Goal: Check status: Check status

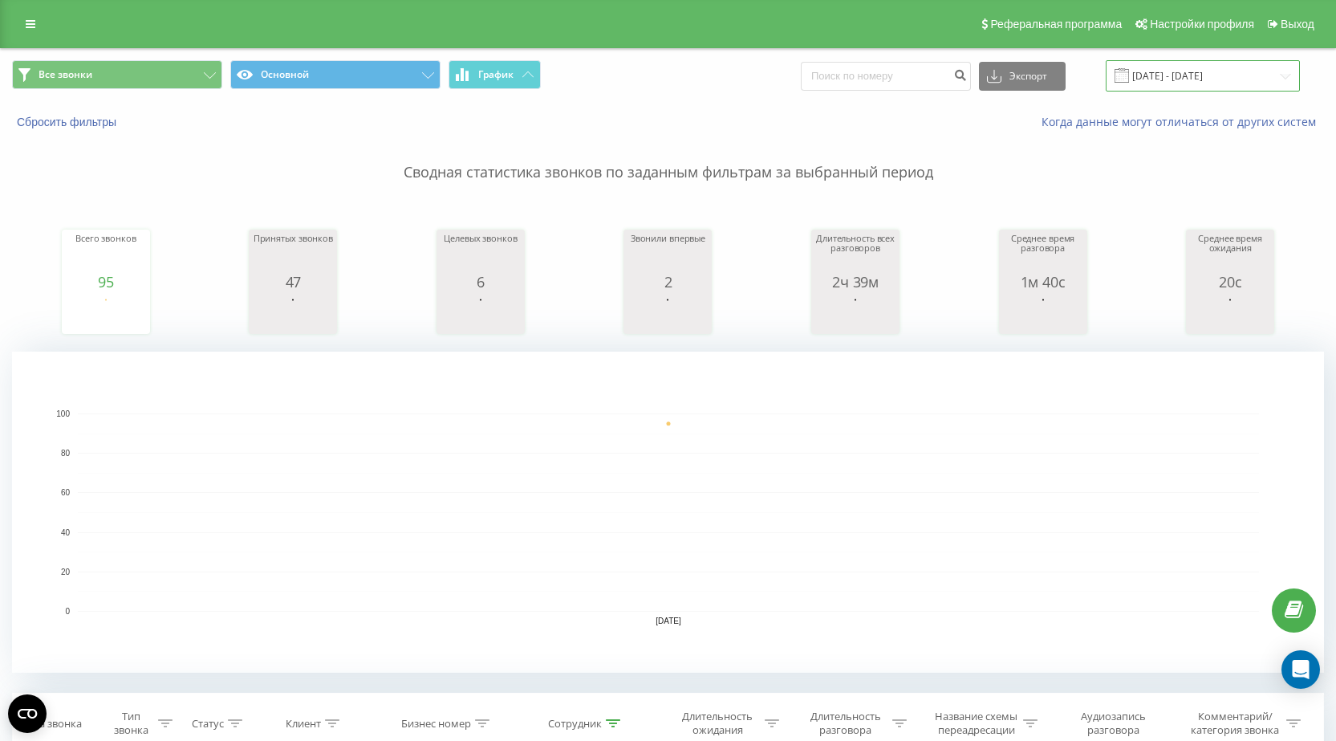
click at [1180, 76] on input "[DATE] - [DATE]" at bounding box center [1203, 75] width 194 height 31
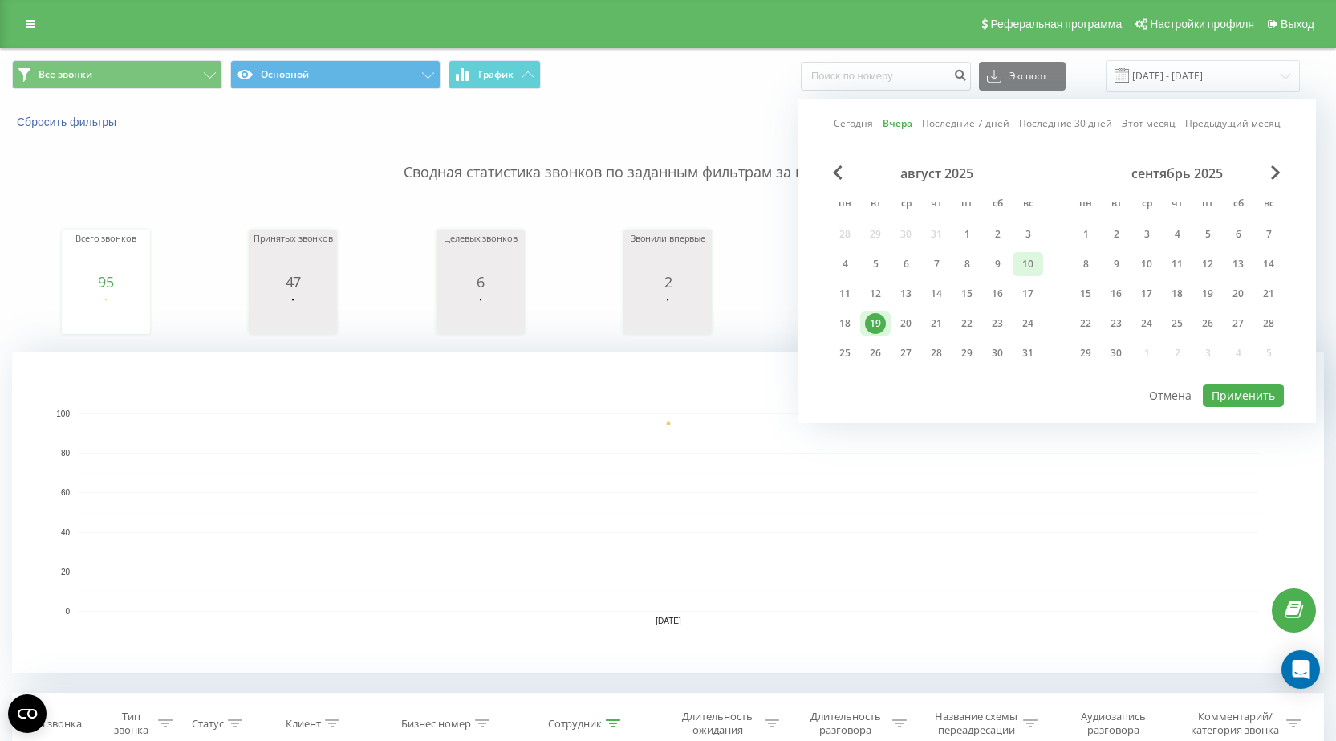
click at [1029, 265] on div "10" at bounding box center [1028, 264] width 21 height 21
click at [1250, 393] on button "Применить" at bounding box center [1243, 395] width 81 height 23
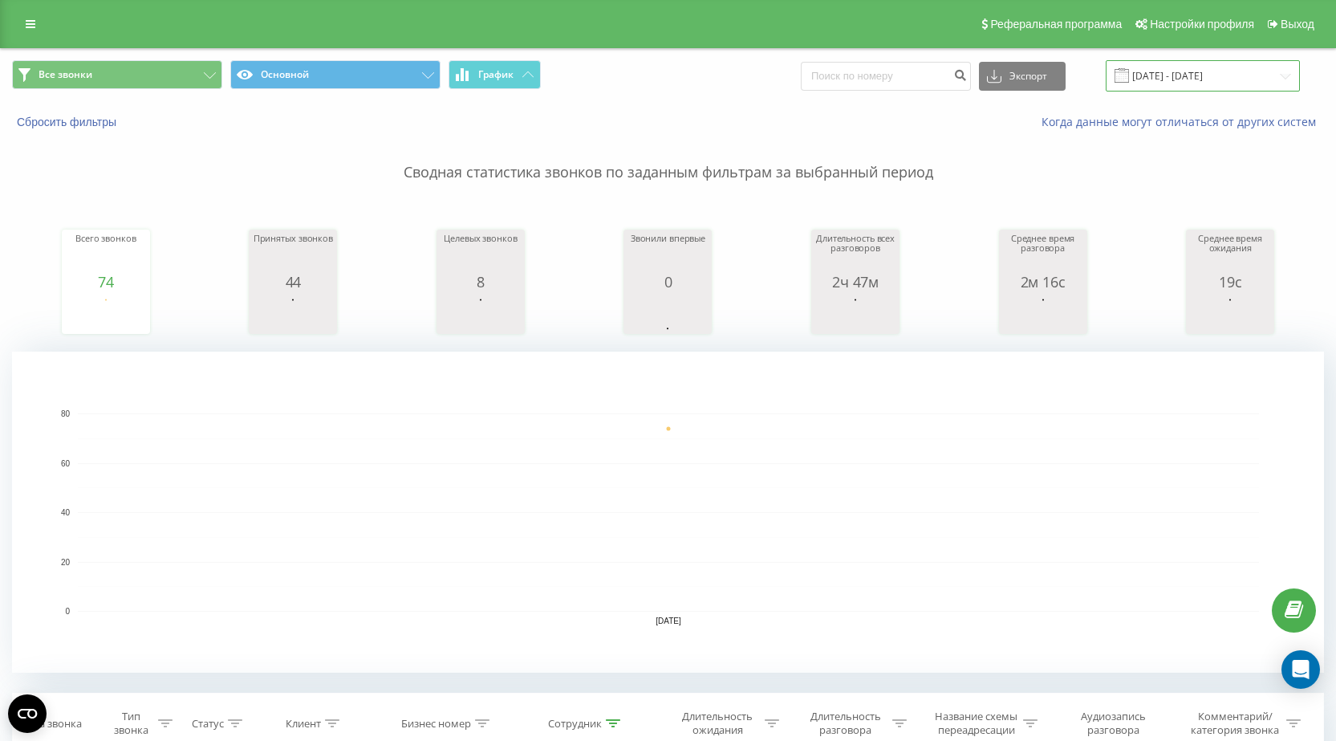
click at [1213, 67] on input "[DATE] - [DATE]" at bounding box center [1203, 75] width 194 height 31
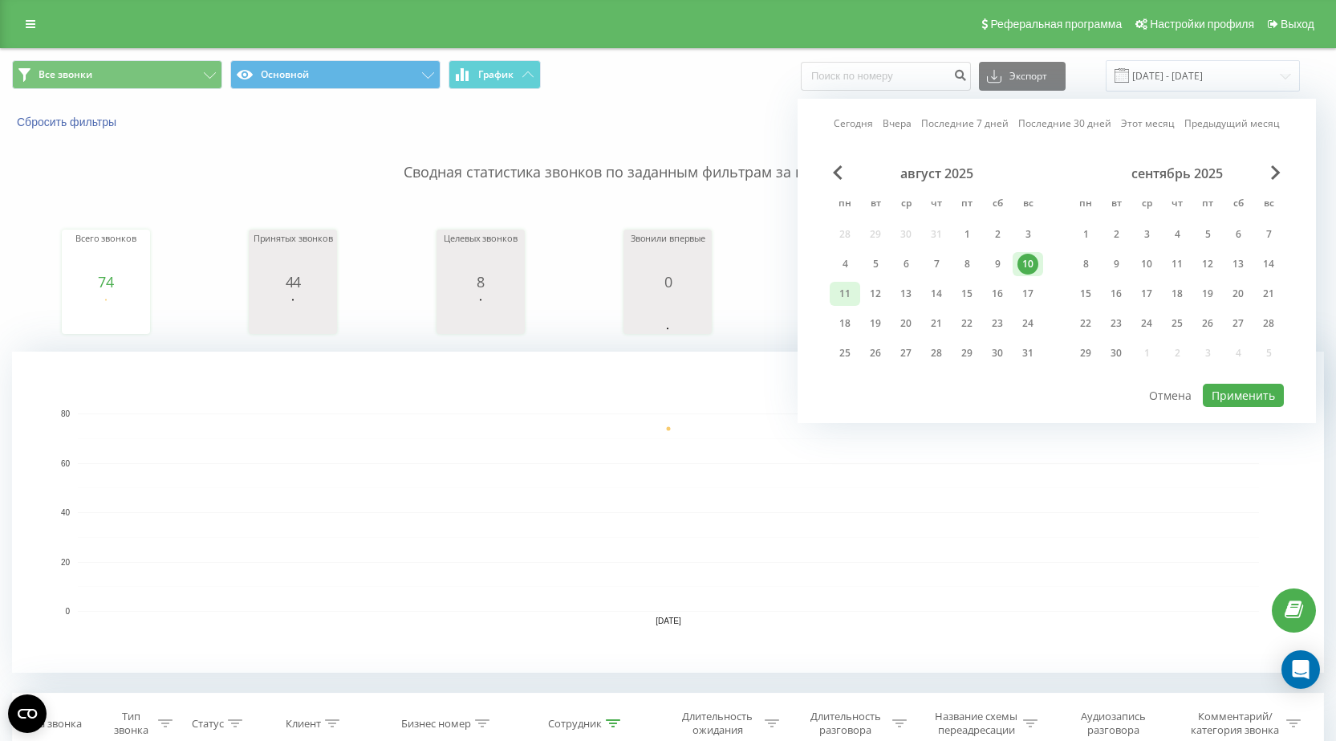
click at [850, 295] on div "11" at bounding box center [845, 293] width 21 height 21
click at [1241, 396] on button "Применить" at bounding box center [1243, 395] width 81 height 23
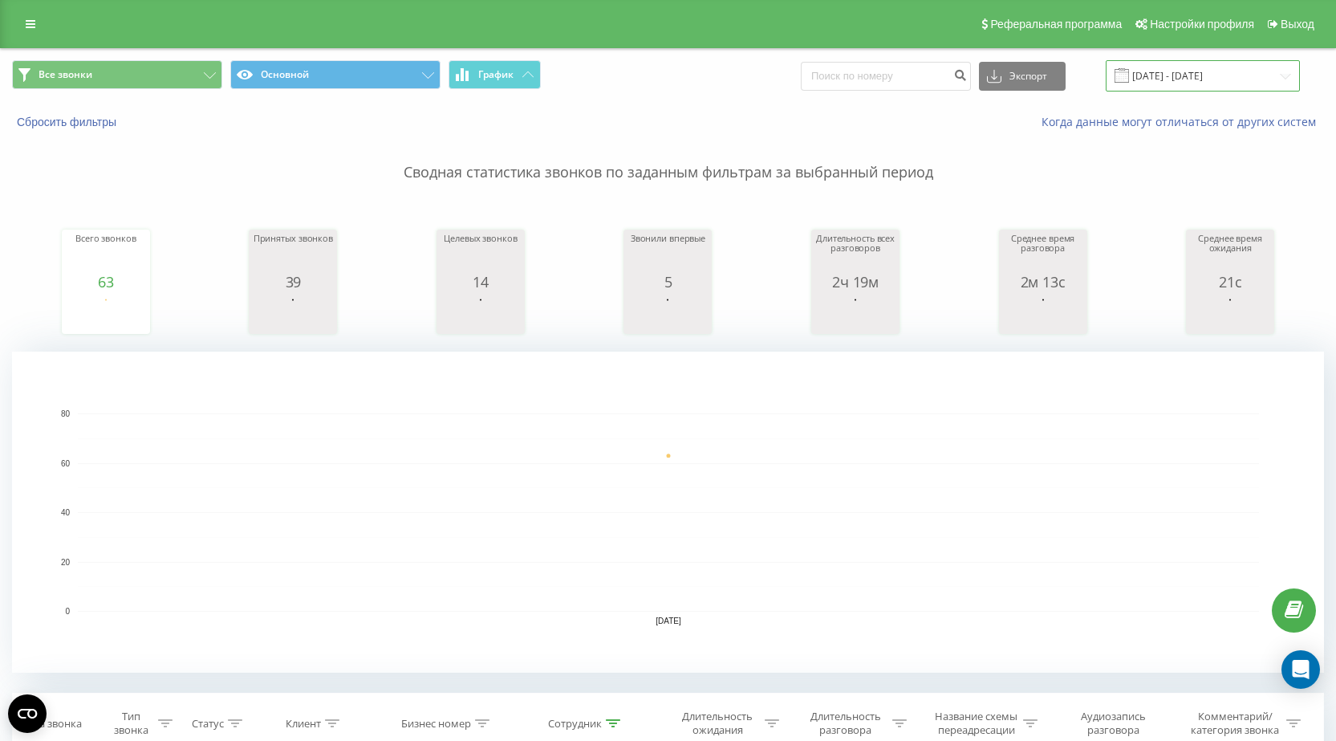
click at [1193, 74] on input "[DATE] - [DATE]" at bounding box center [1203, 75] width 194 height 31
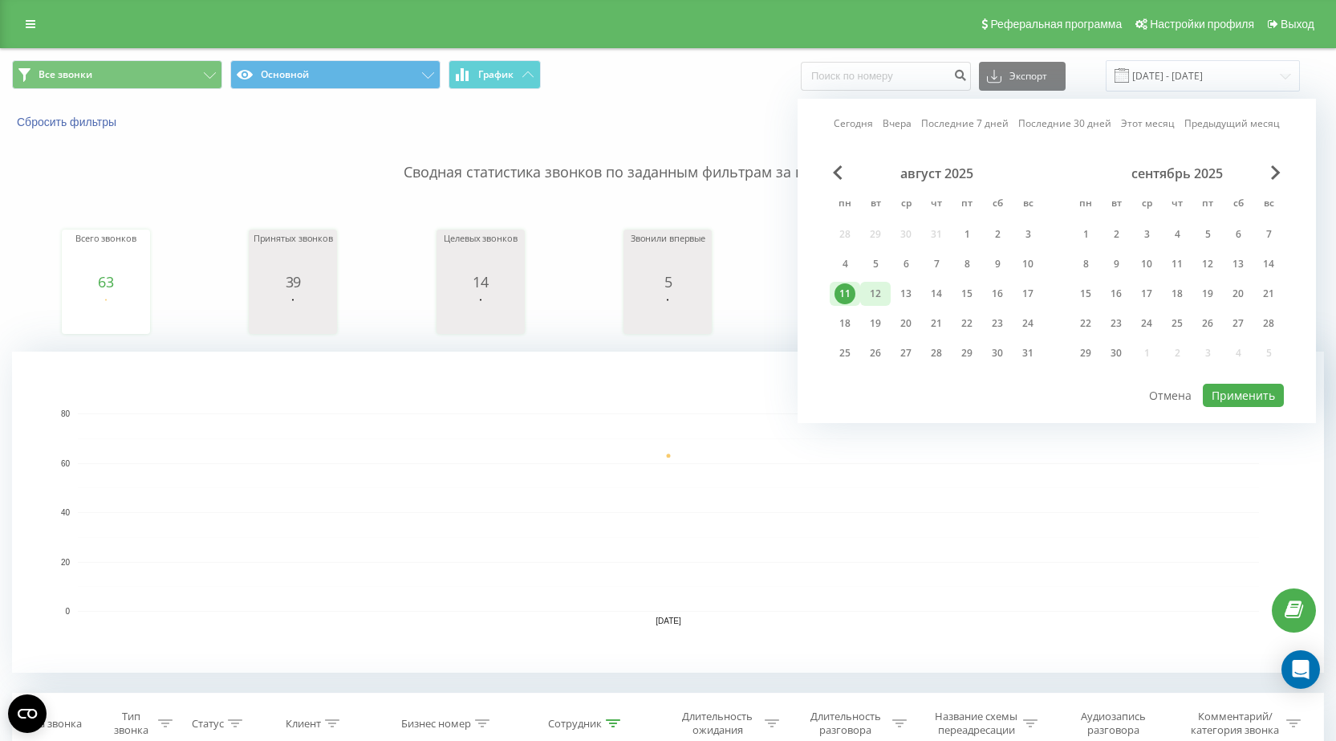
click at [876, 295] on div "12" at bounding box center [875, 293] width 21 height 21
click at [1239, 388] on button "Применить" at bounding box center [1243, 395] width 81 height 23
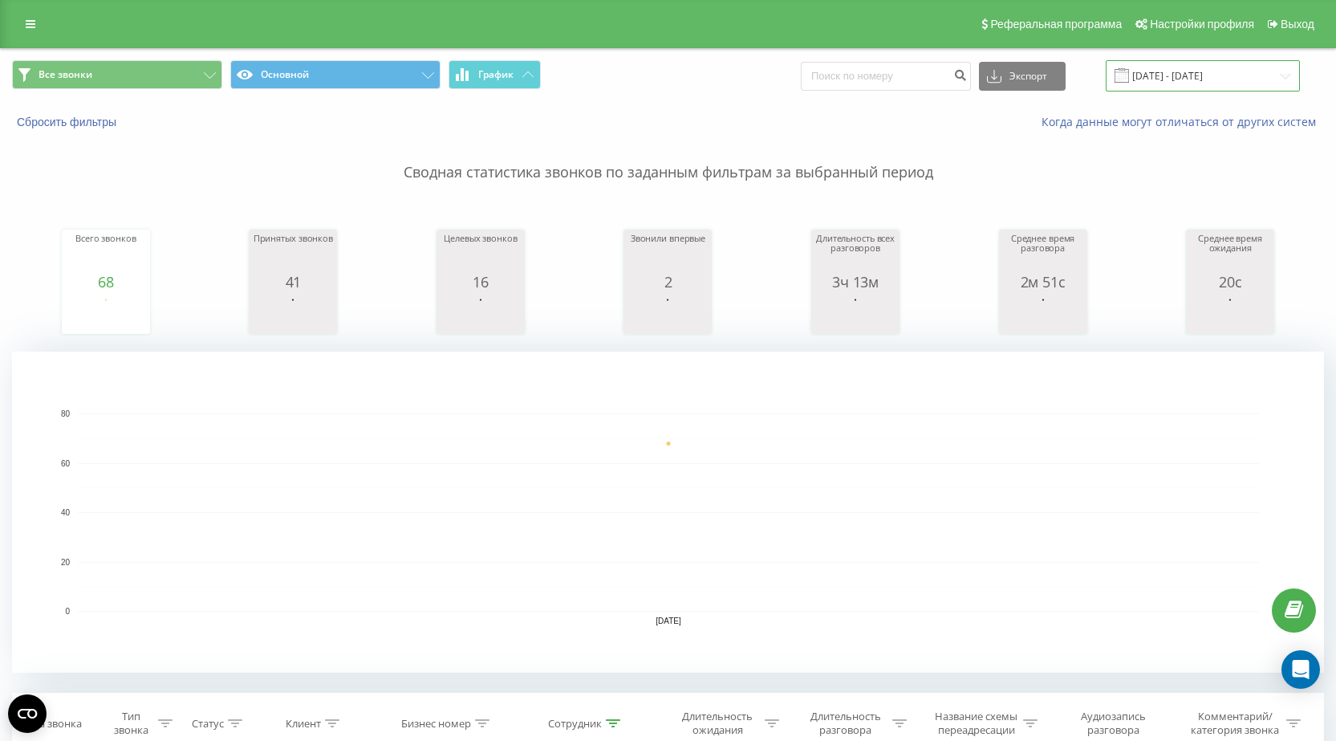
click at [1191, 73] on input "[DATE] - [DATE]" at bounding box center [1203, 75] width 194 height 31
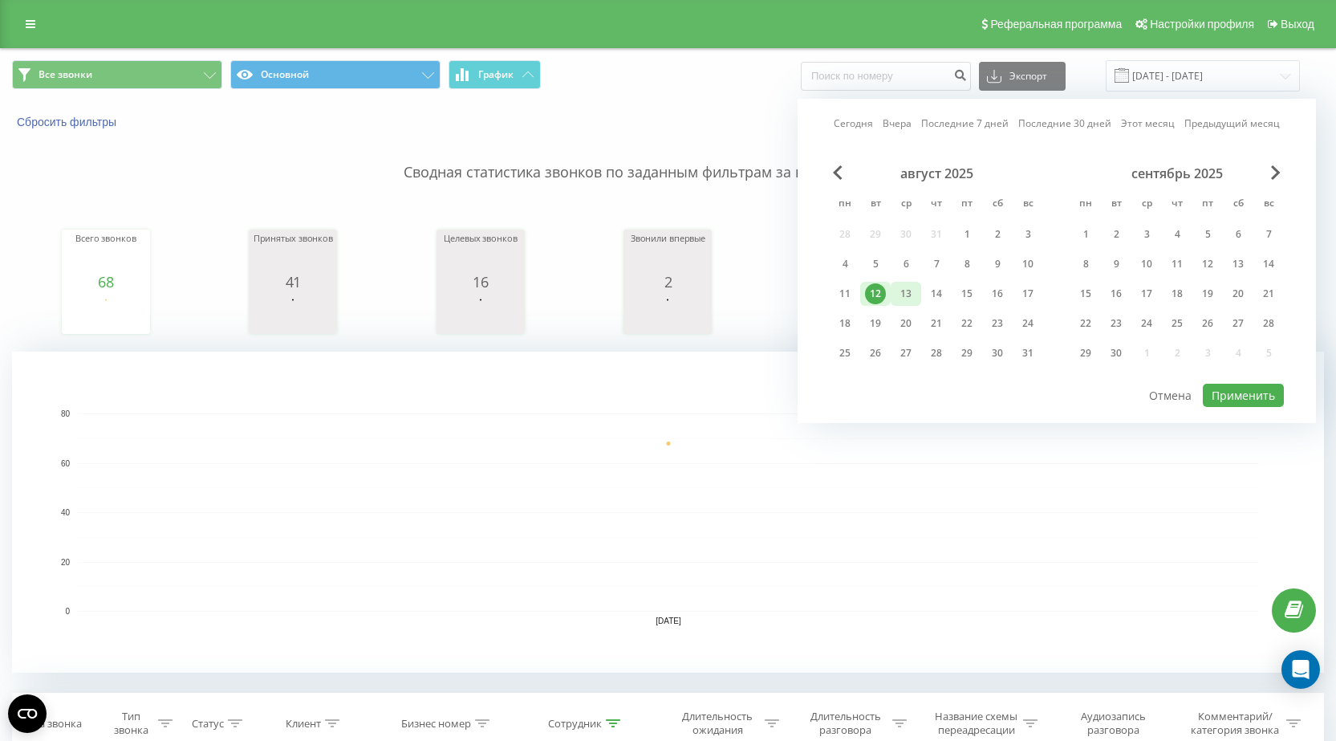
click at [905, 291] on div "13" at bounding box center [906, 293] width 21 height 21
click at [1241, 393] on button "Применить" at bounding box center [1243, 395] width 81 height 23
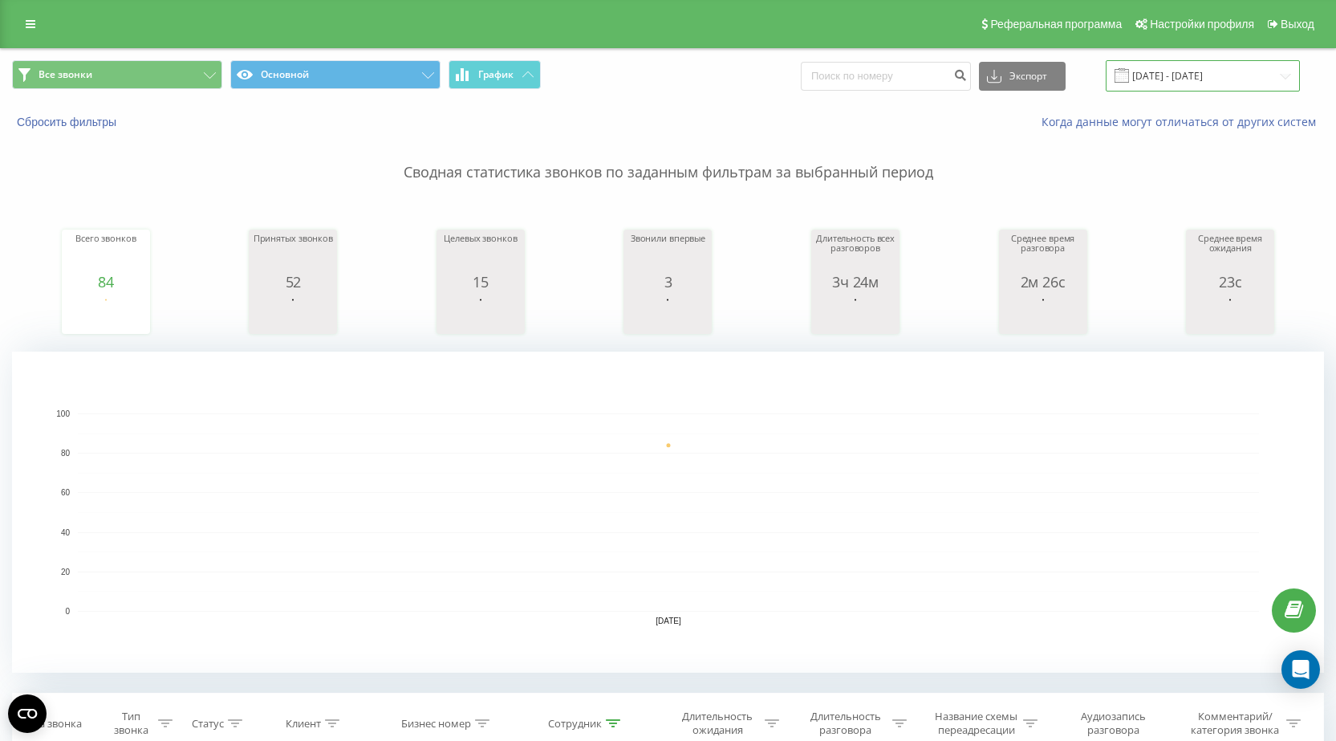
click at [1201, 79] on input "[DATE] - [DATE]" at bounding box center [1203, 75] width 194 height 31
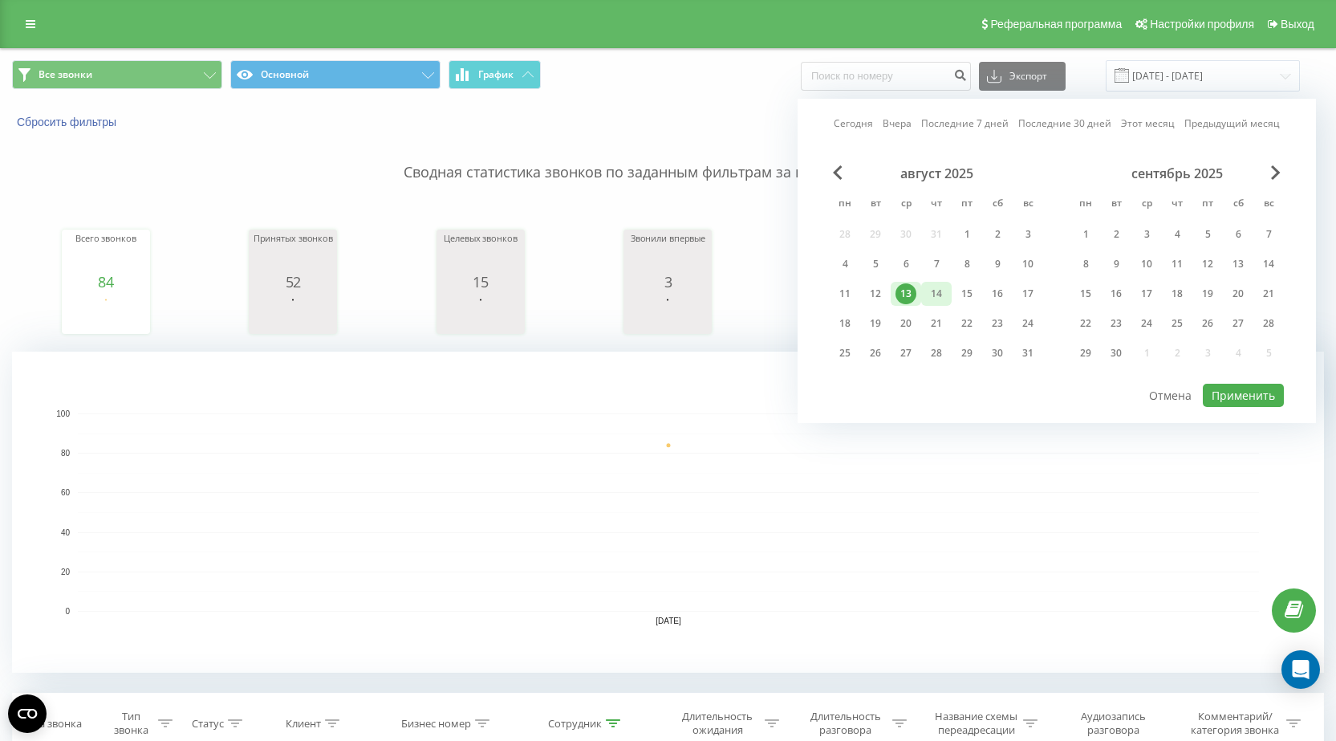
click at [942, 294] on div "14" at bounding box center [936, 293] width 21 height 21
click at [1226, 396] on button "Применить" at bounding box center [1243, 395] width 81 height 23
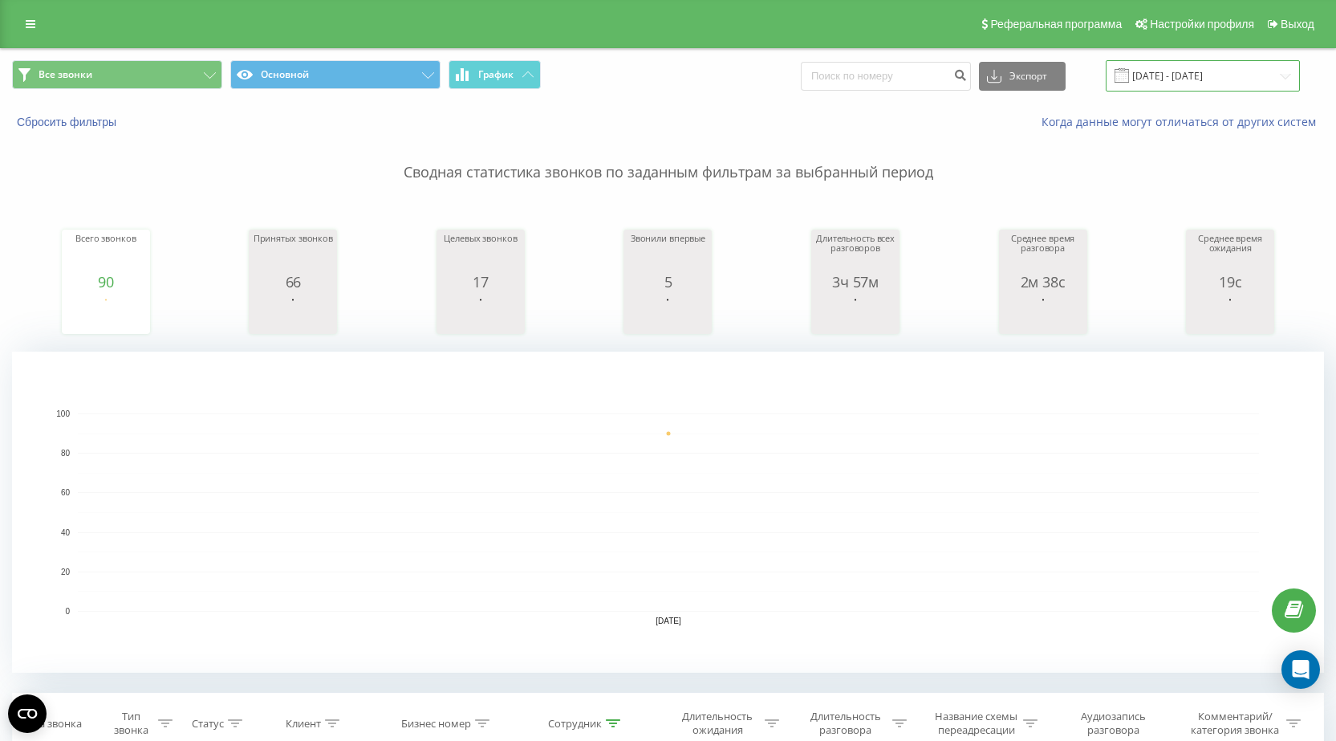
drag, startPoint x: 1203, startPoint y: 76, endPoint x: 1203, endPoint y: 67, distance: 9.6
click at [1203, 75] on input "[DATE] - [DATE]" at bounding box center [1203, 75] width 194 height 31
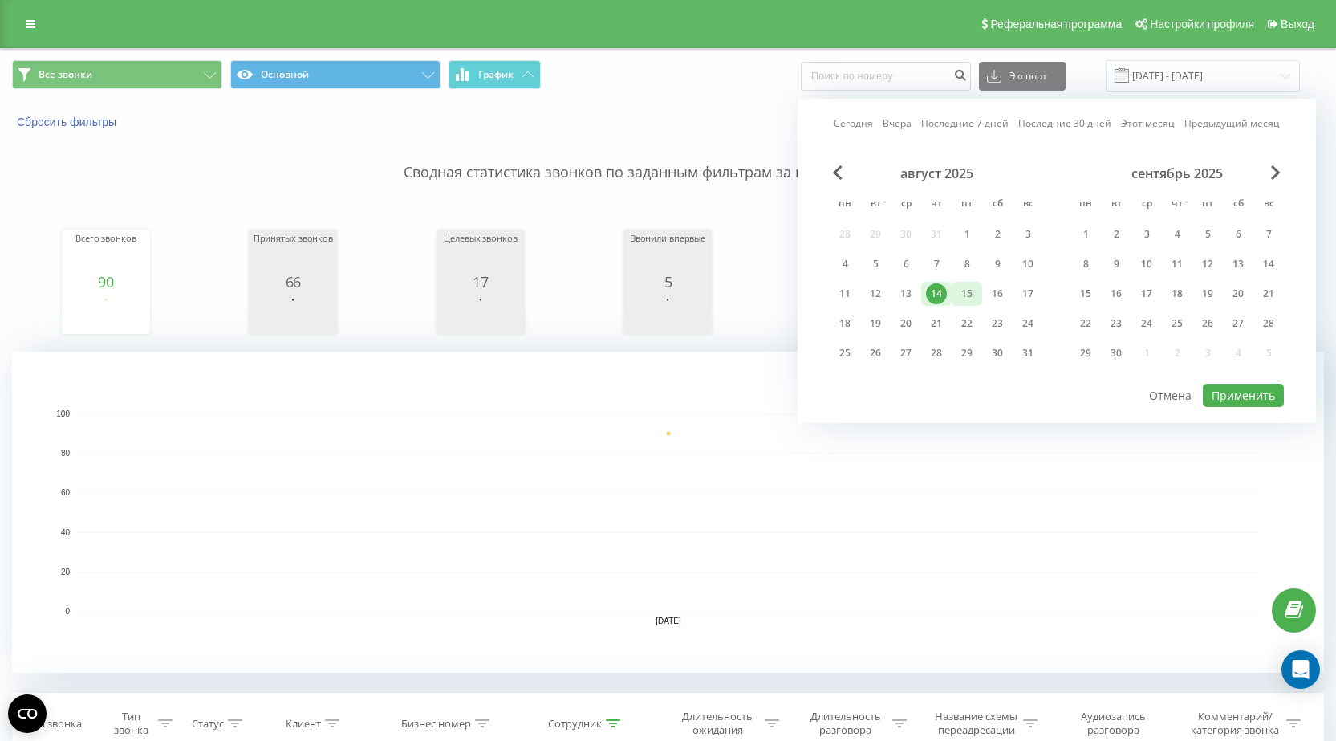
click at [964, 293] on div "15" at bounding box center [967, 293] width 21 height 21
click at [1243, 396] on button "Применить" at bounding box center [1243, 395] width 81 height 23
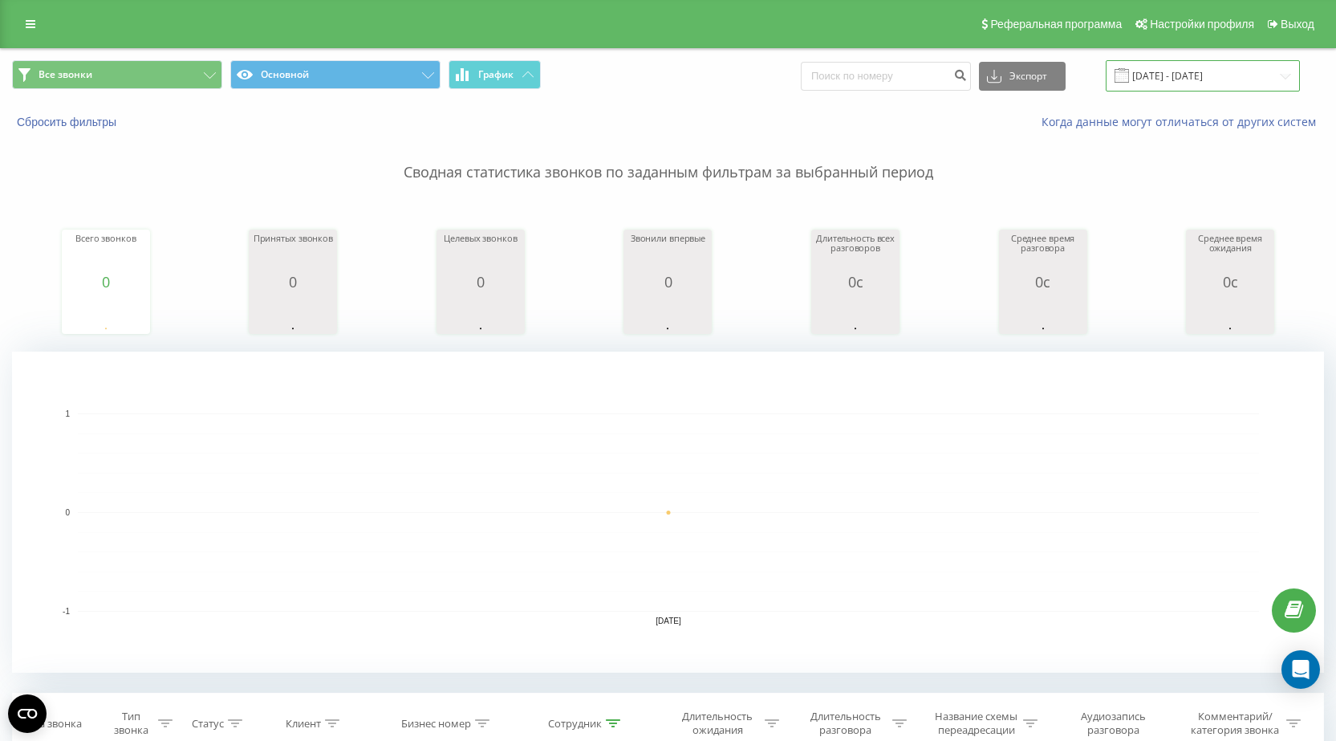
click at [1212, 76] on input "[DATE] - [DATE]" at bounding box center [1203, 75] width 194 height 31
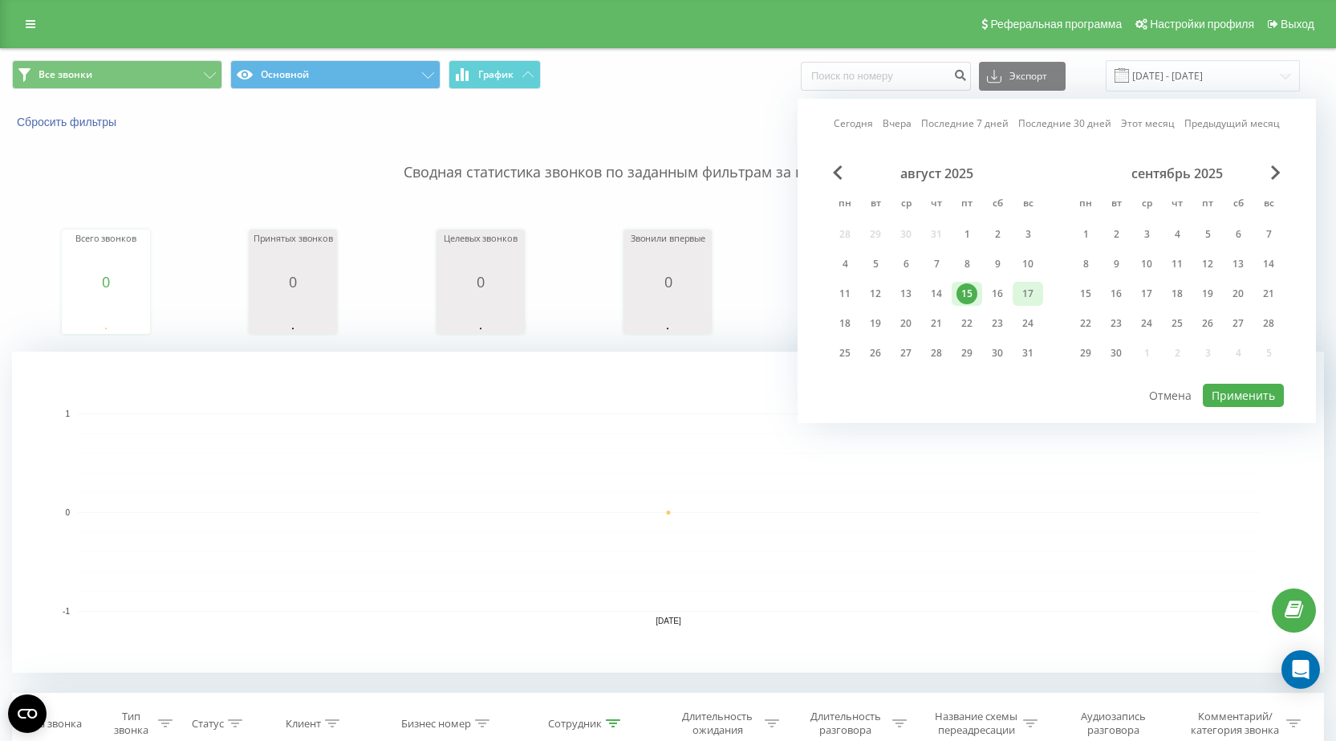
click at [1029, 295] on div "17" at bounding box center [1028, 293] width 21 height 21
drag, startPoint x: 1235, startPoint y: 392, endPoint x: 1233, endPoint y: 381, distance: 10.6
click at [1235, 391] on button "Применить" at bounding box center [1243, 395] width 81 height 23
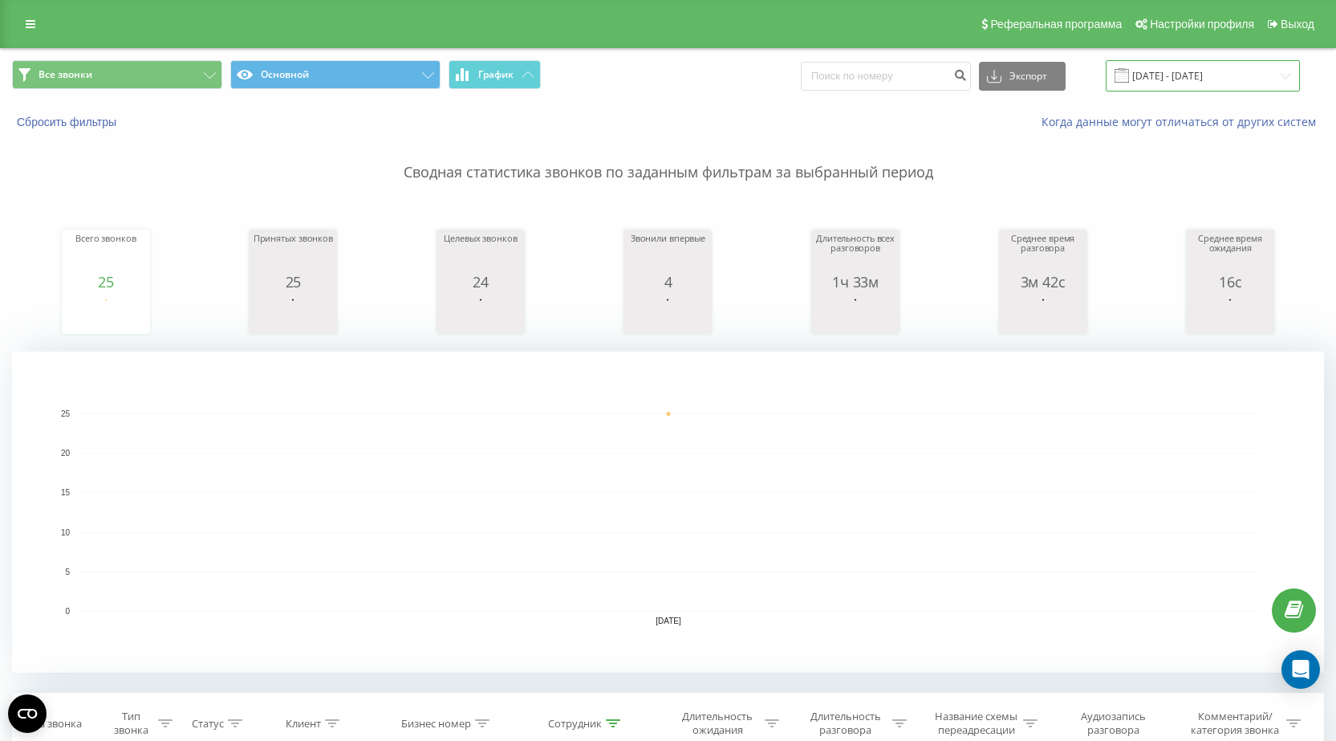
click at [1187, 76] on input "[DATE] - [DATE]" at bounding box center [1203, 75] width 194 height 31
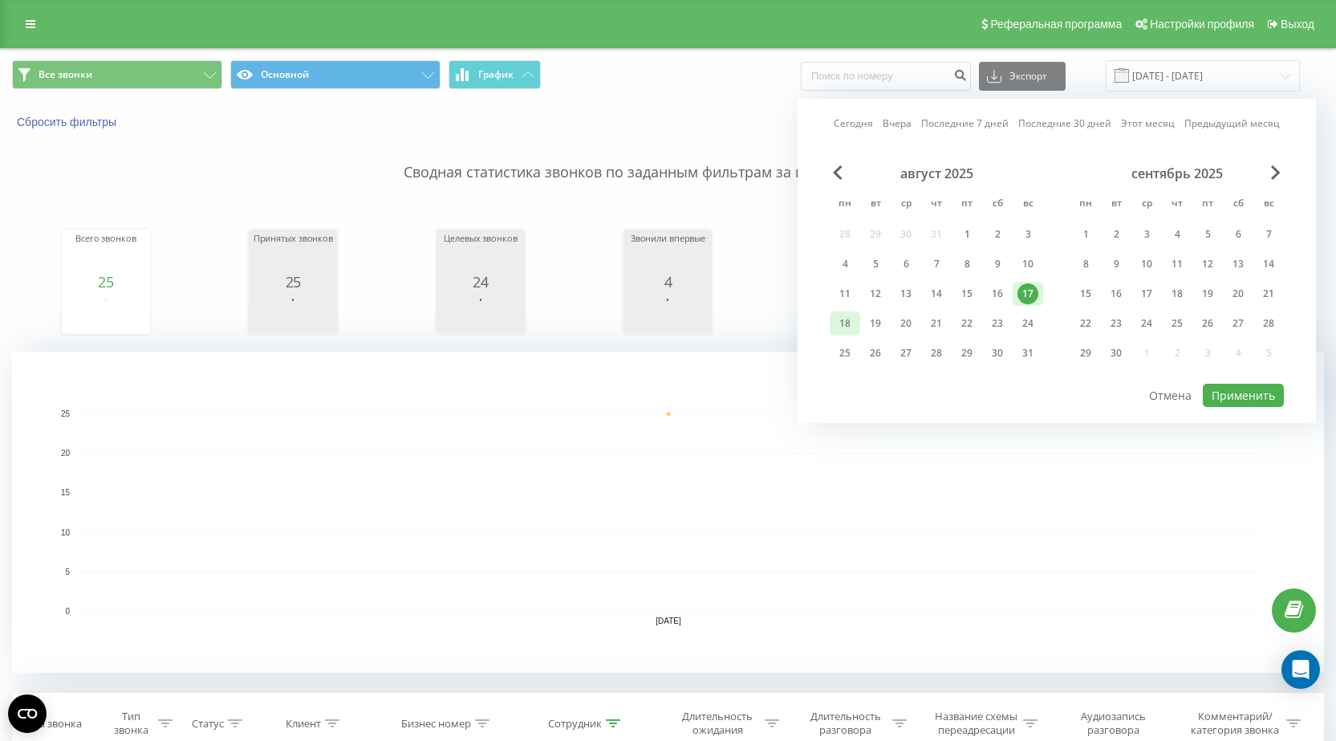
click at [847, 324] on div "18" at bounding box center [845, 323] width 21 height 21
click at [1251, 397] on button "Применить" at bounding box center [1243, 395] width 81 height 23
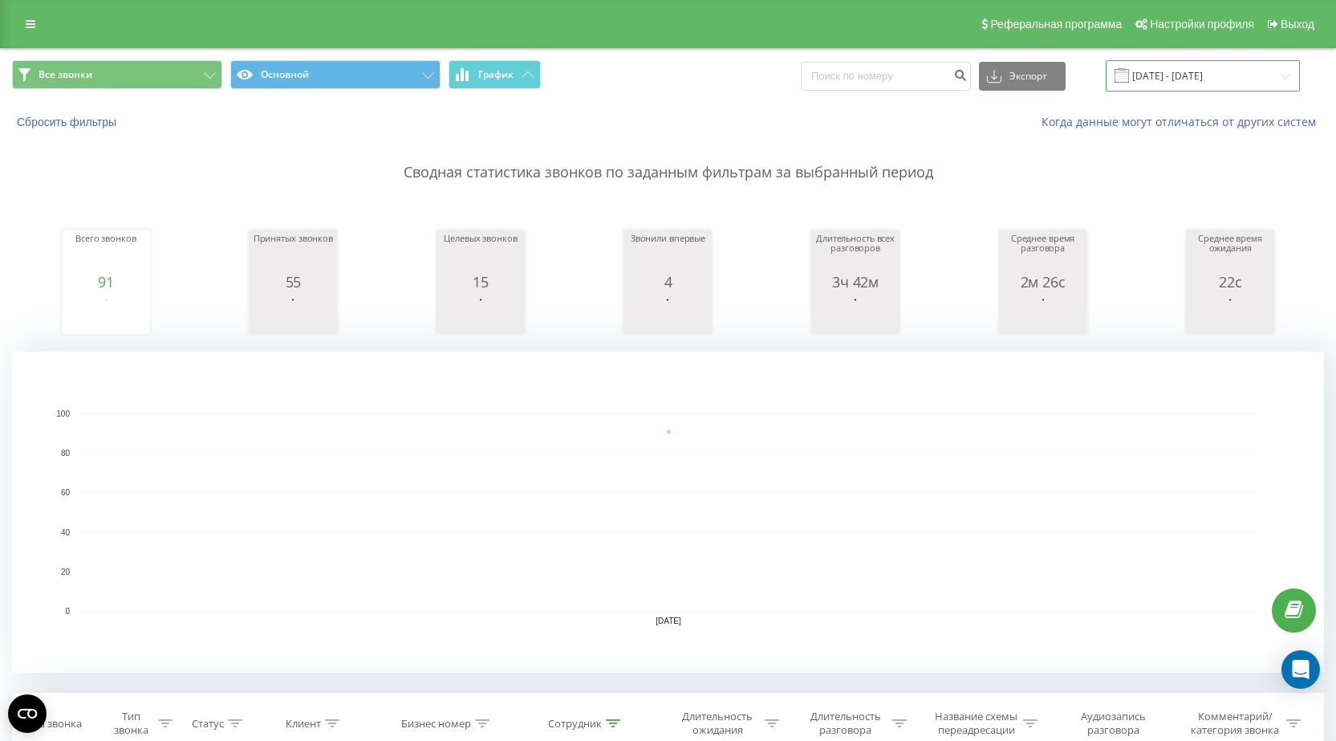
click at [1190, 75] on input "[DATE] - [DATE]" at bounding box center [1203, 75] width 194 height 31
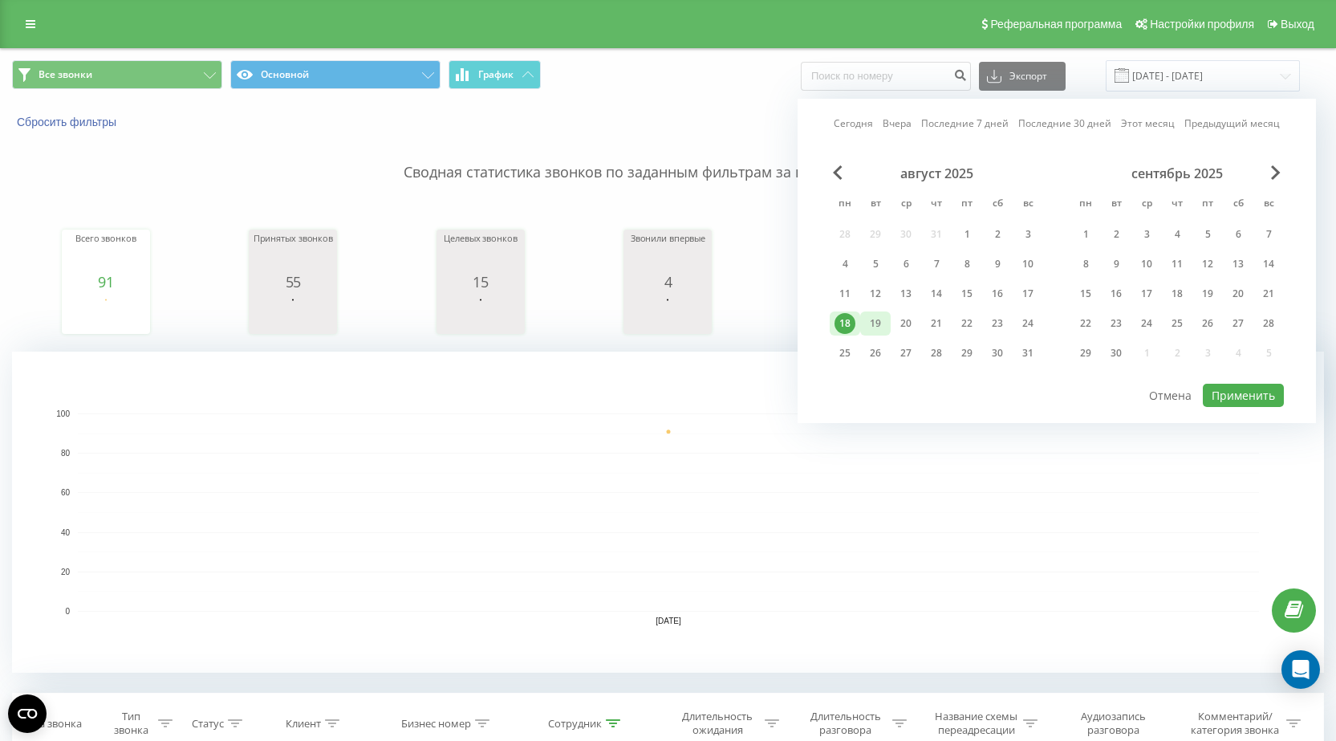
click at [877, 327] on div "19" at bounding box center [875, 323] width 21 height 21
click at [1243, 393] on button "Применить" at bounding box center [1243, 395] width 81 height 23
type input "[DATE] - [DATE]"
